Goal: Browse casually

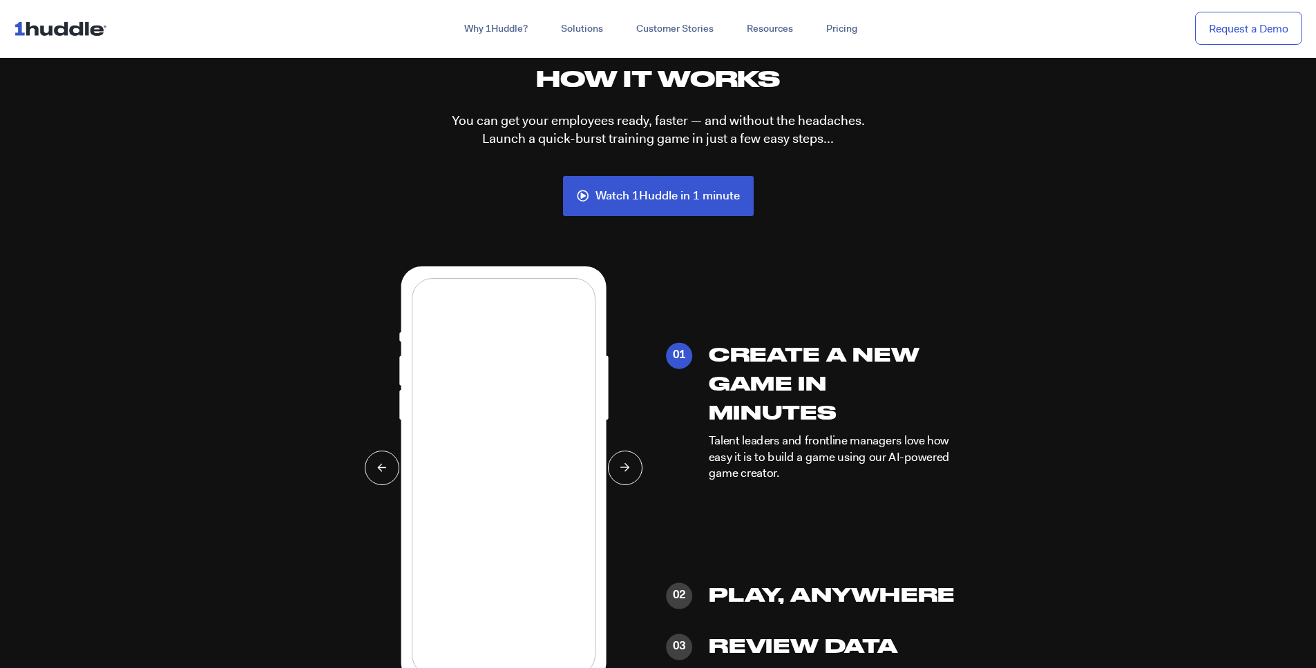
scroll to position [3312, 0]
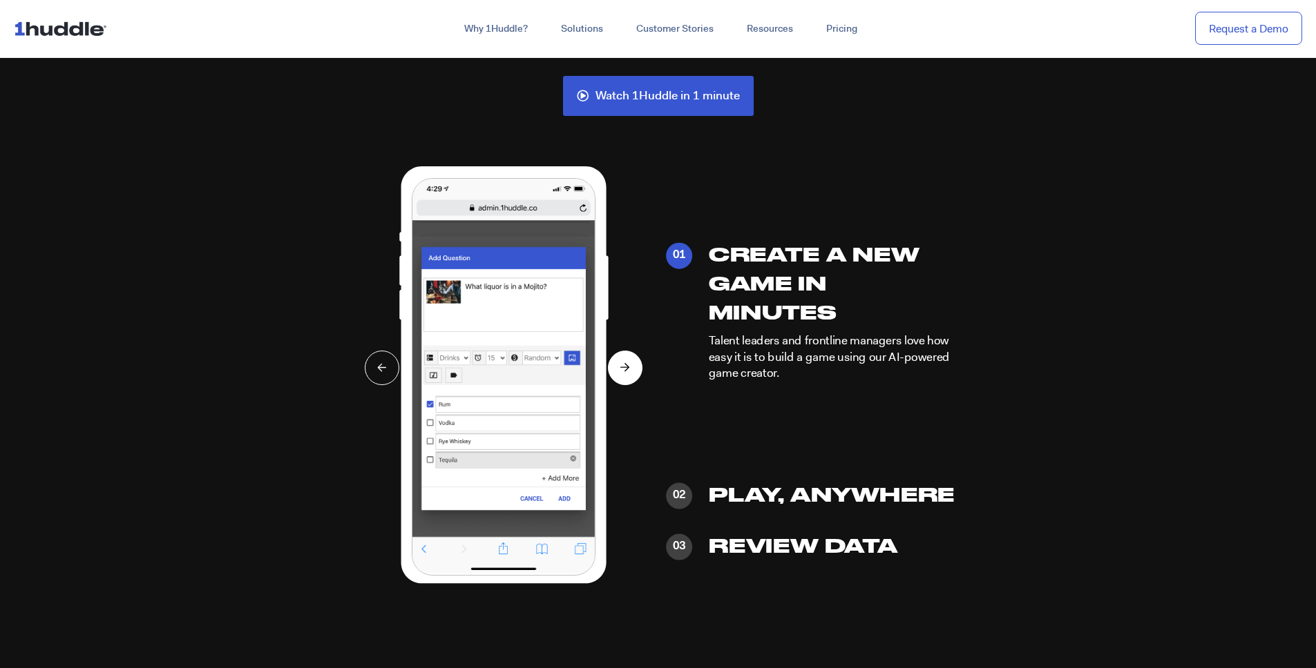
click at [624, 366] on icon at bounding box center [625, 367] width 10 height 9
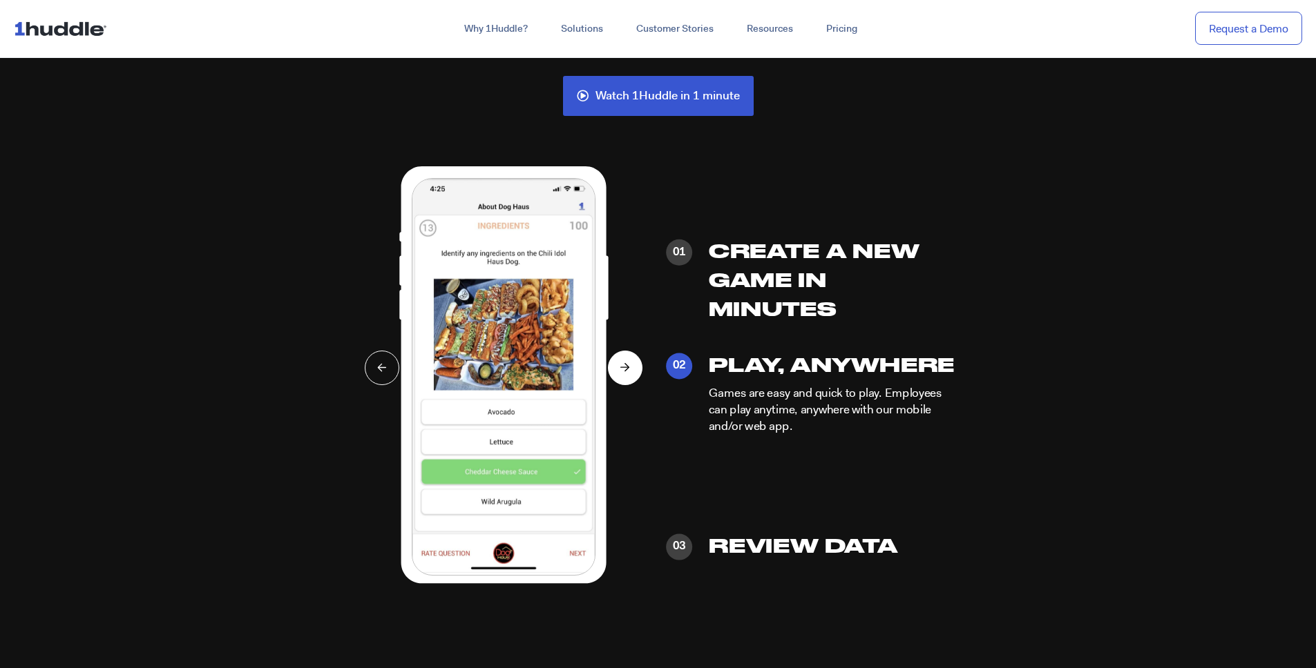
click at [624, 366] on icon at bounding box center [625, 367] width 10 height 9
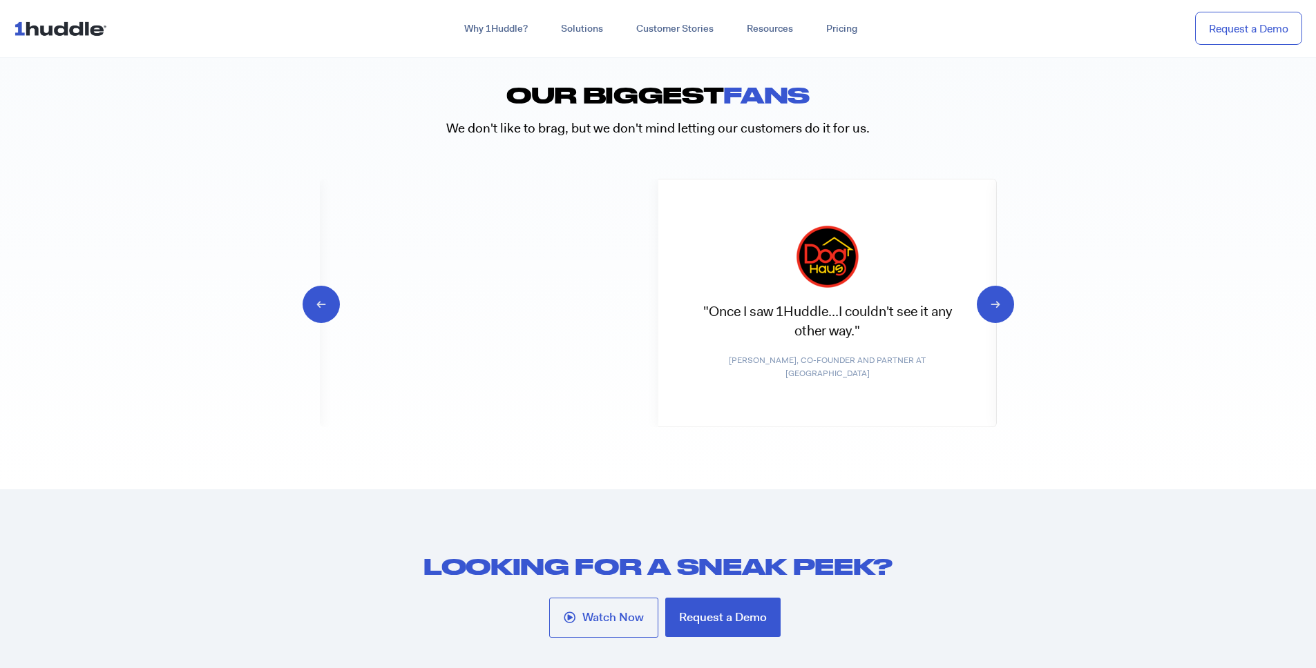
scroll to position [6861, 0]
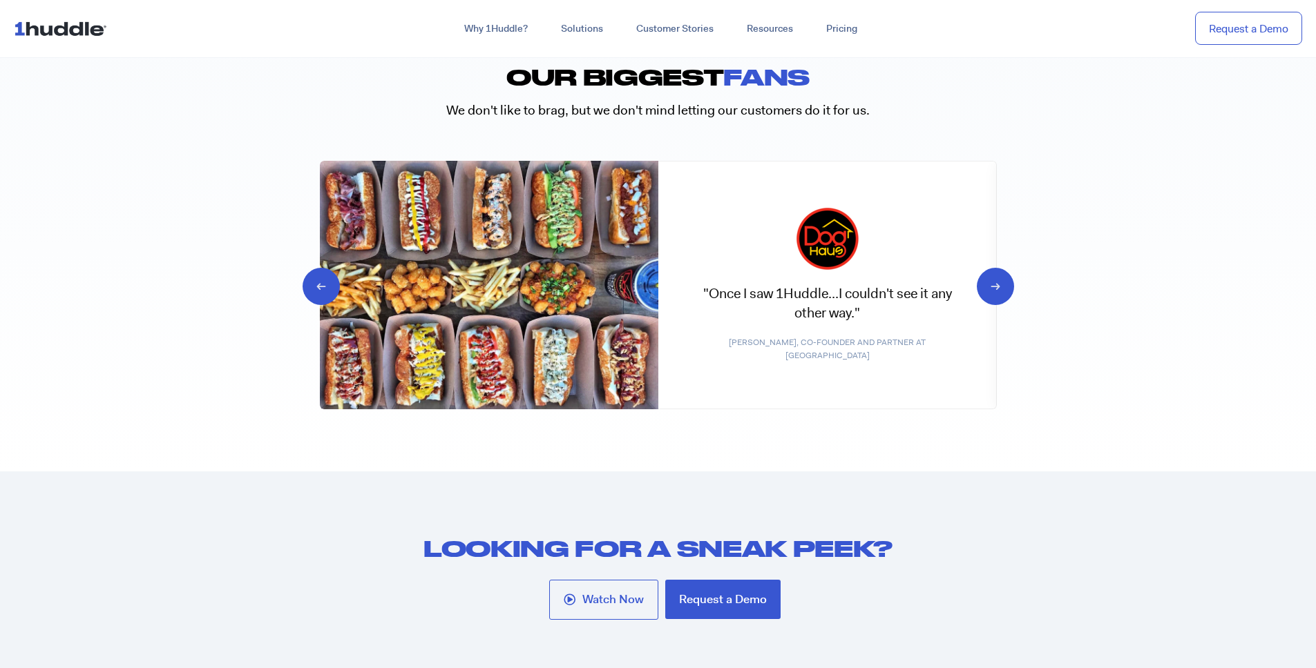
click at [327, 287] on icon "Previous slide" at bounding box center [333, 285] width 13 height 14
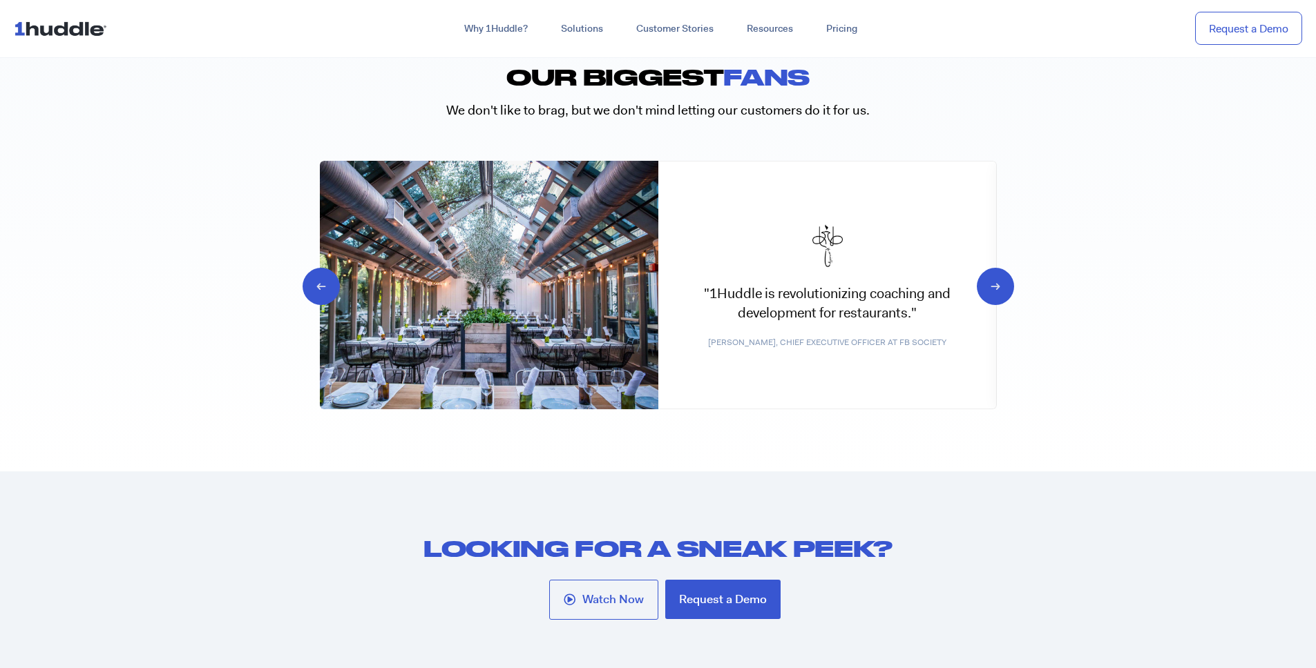
click at [327, 287] on icon "Previous slide" at bounding box center [333, 285] width 13 height 14
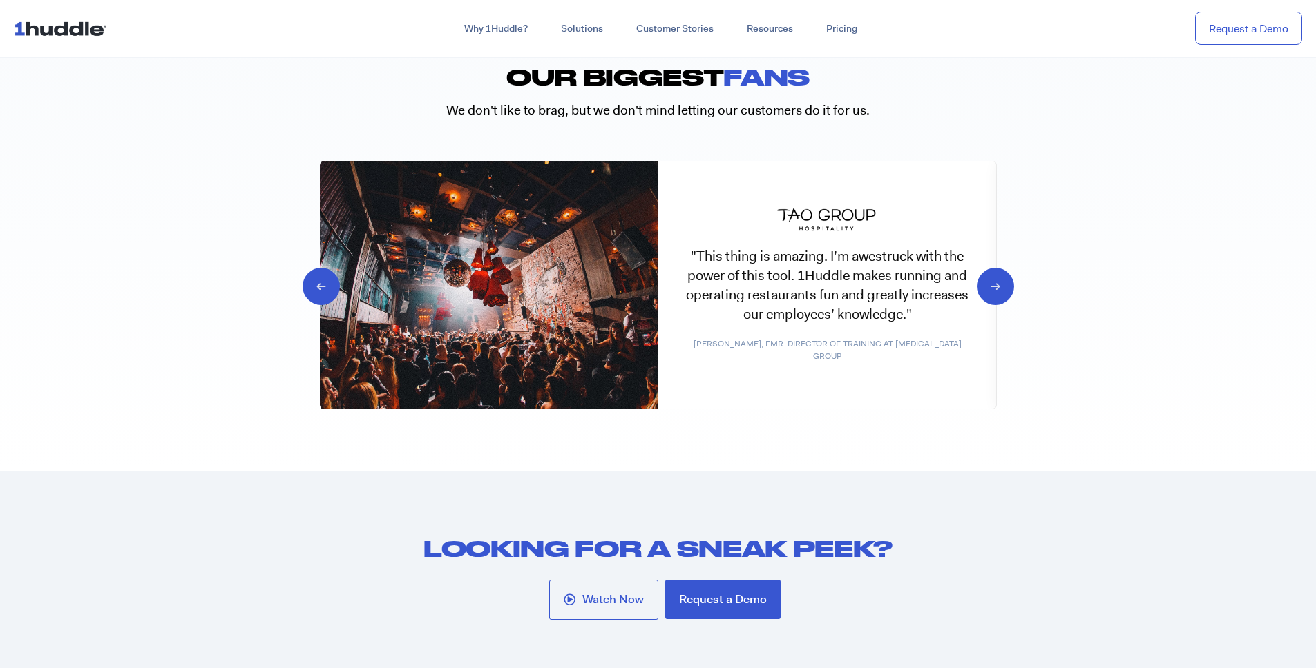
click at [327, 287] on icon "Previous slide" at bounding box center [333, 285] width 13 height 14
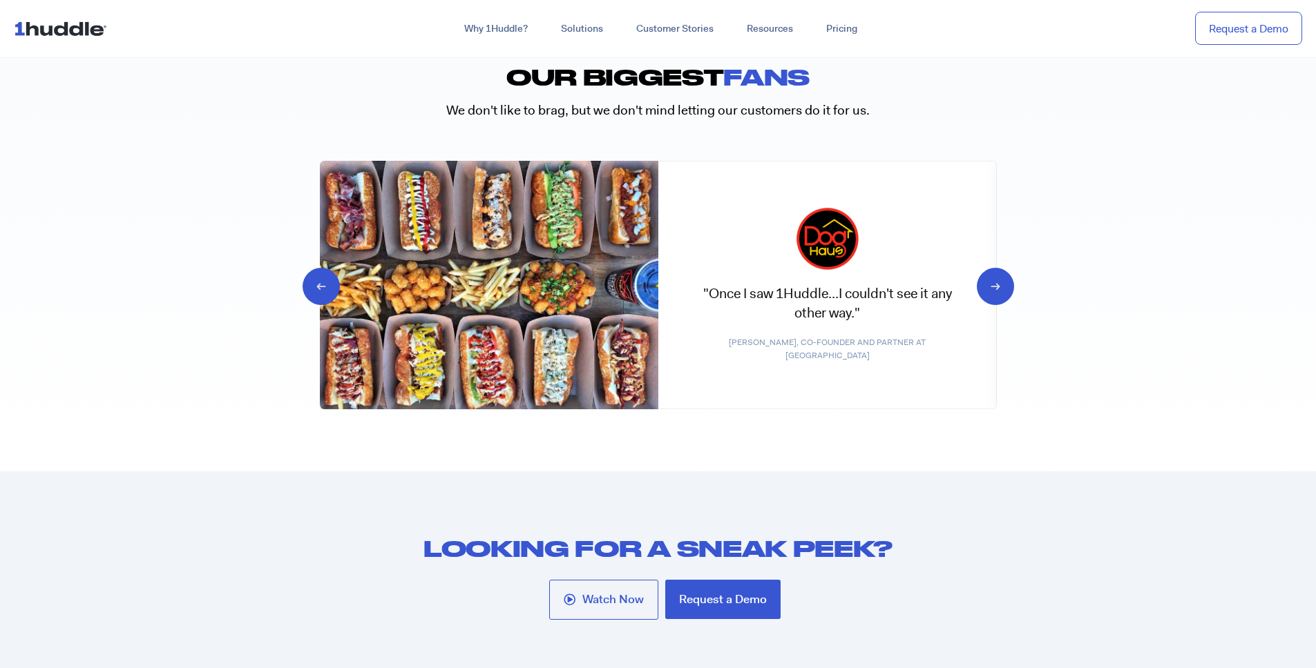
click at [327, 287] on icon "Previous slide" at bounding box center [333, 285] width 13 height 14
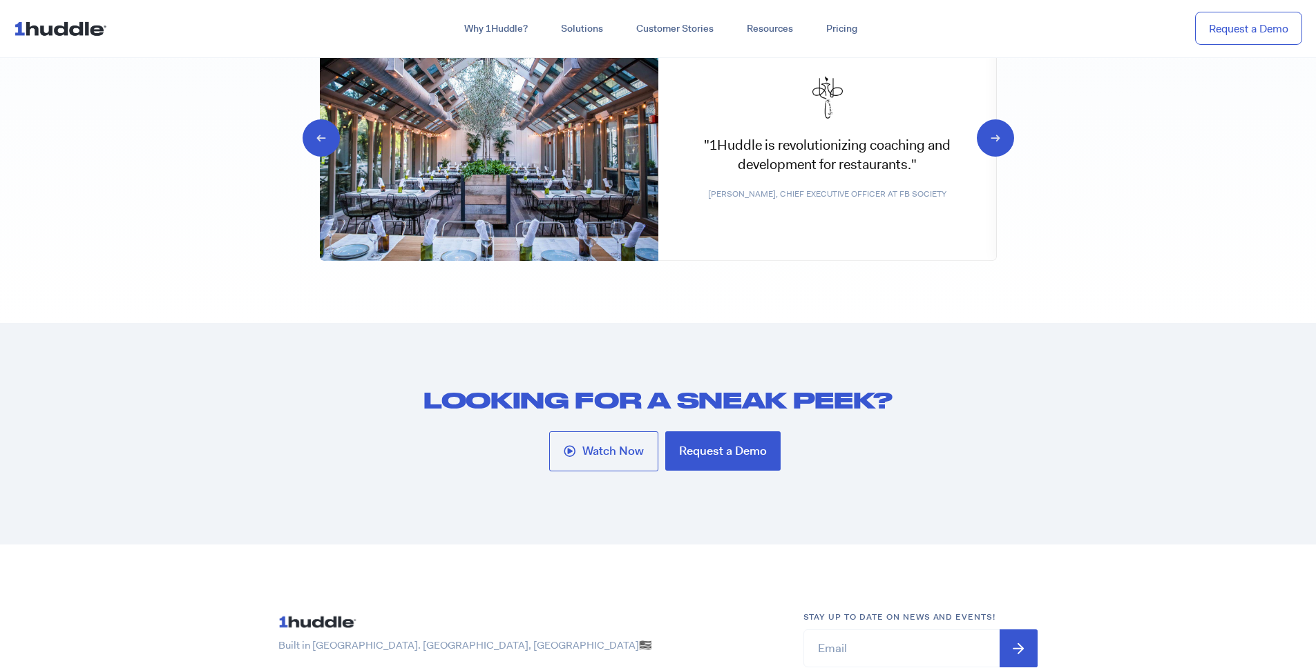
scroll to position [7013, 0]
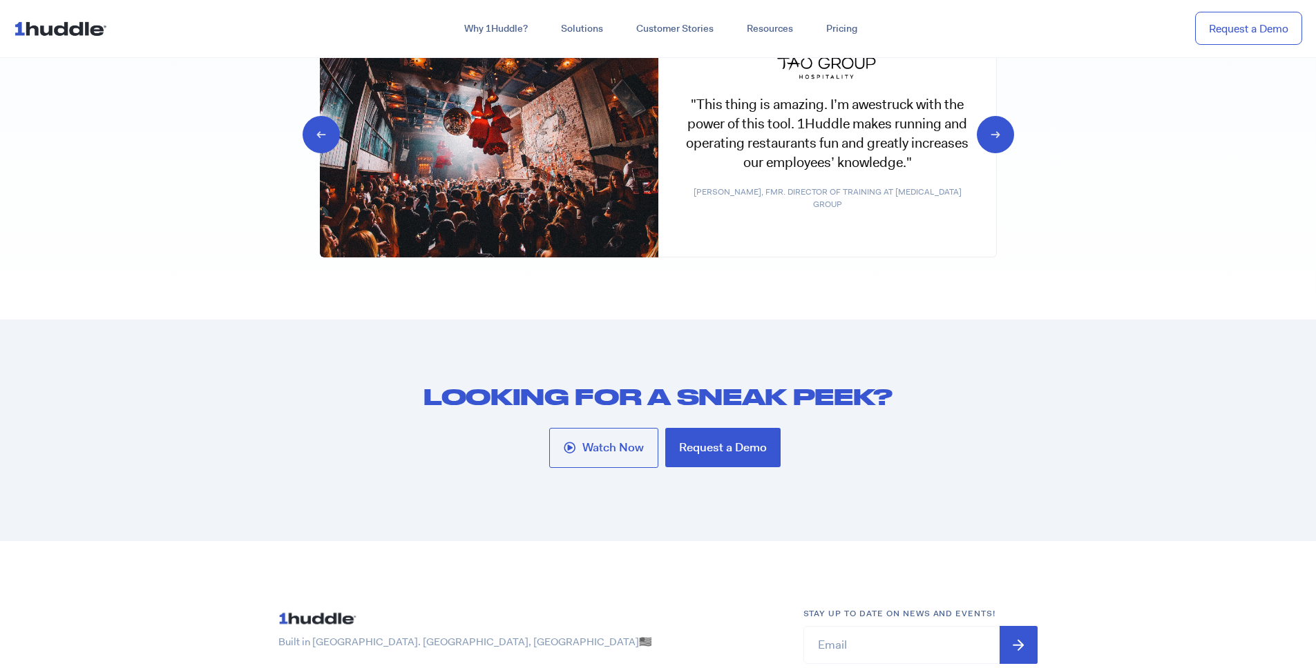
click at [231, 352] on section "Looking for a sneak peek? Watch Now Request a Demo" at bounding box center [658, 431] width 1316 height 222
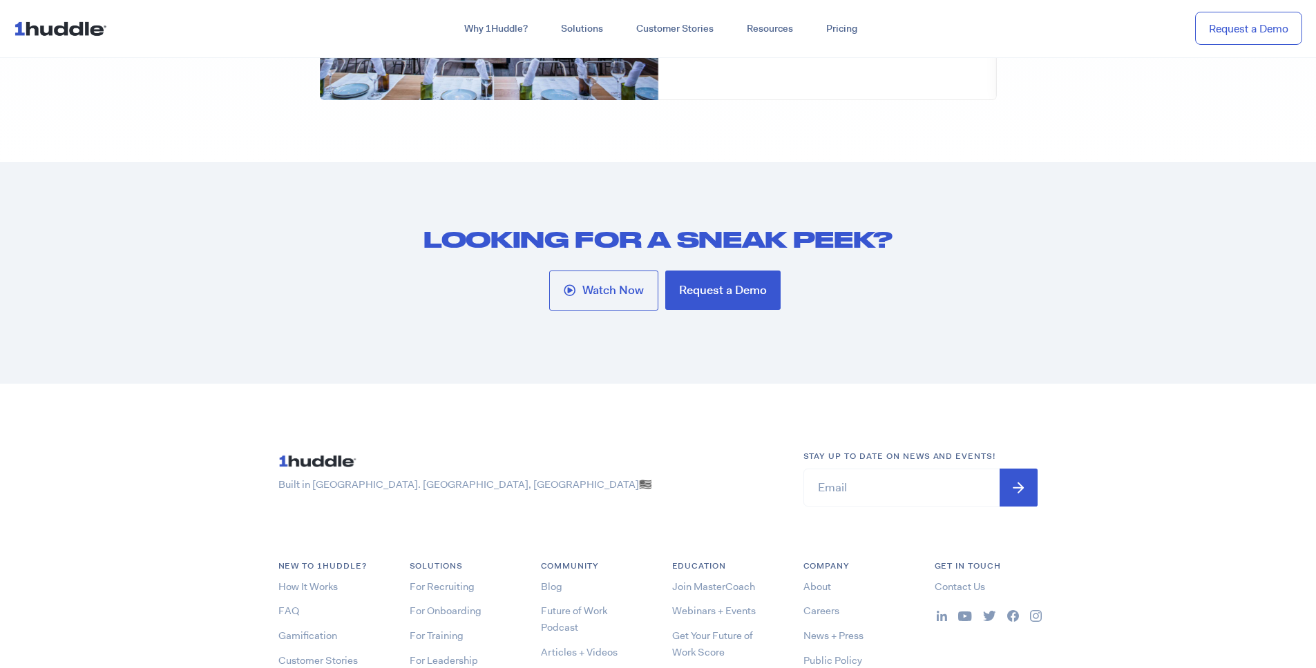
scroll to position [7142, 0]
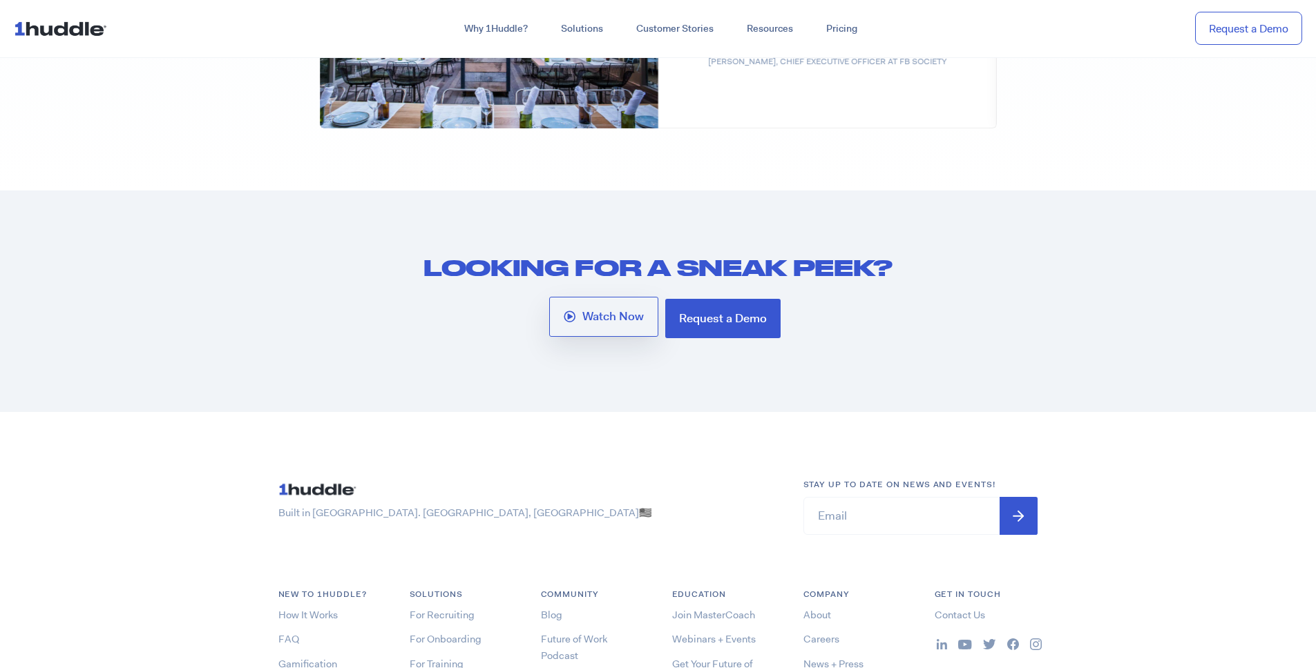
click at [607, 306] on link "Watch Now" at bounding box center [603, 317] width 109 height 40
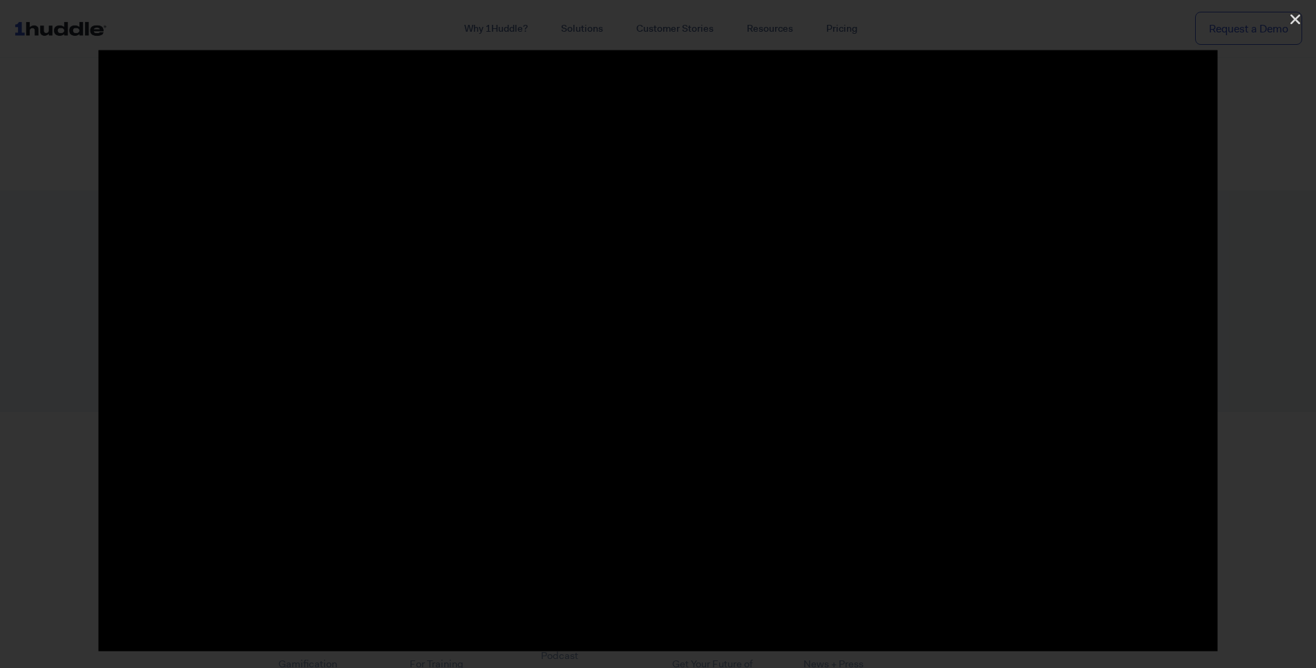
click at [48, 500] on div at bounding box center [658, 334] width 1316 height 568
click at [56, 499] on div at bounding box center [658, 334] width 1316 height 568
